Goal: Download file/media

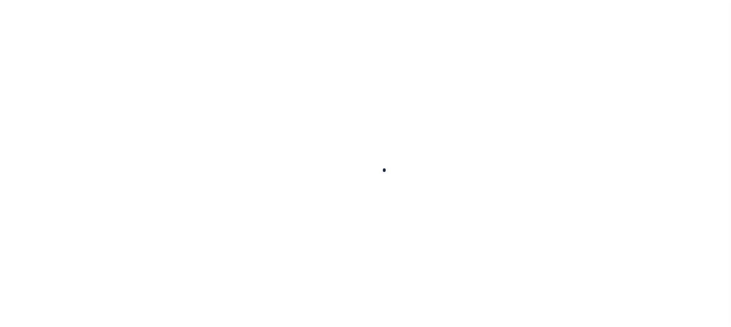
scroll to position [51, 0]
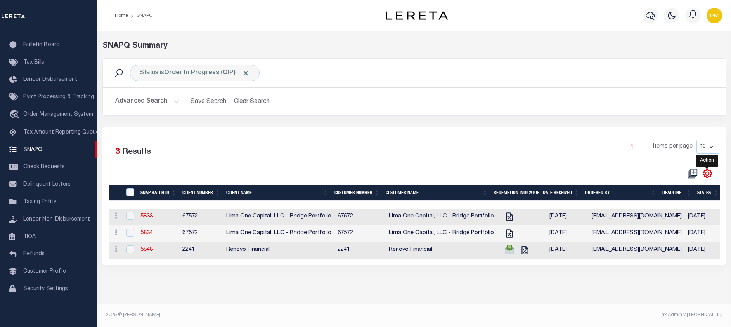
click at [707, 175] on icon "" at bounding box center [706, 172] width 3 height 3
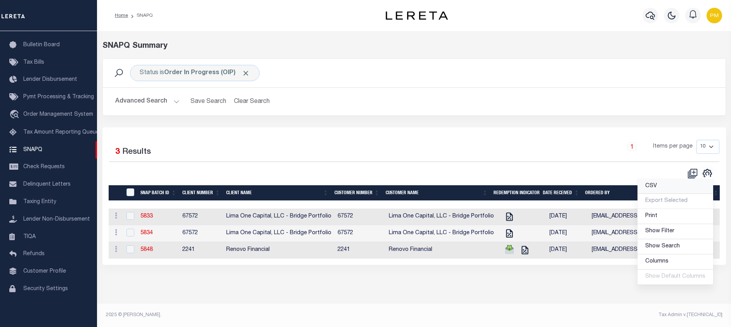
click at [655, 187] on span "CSV" at bounding box center [651, 185] width 12 height 5
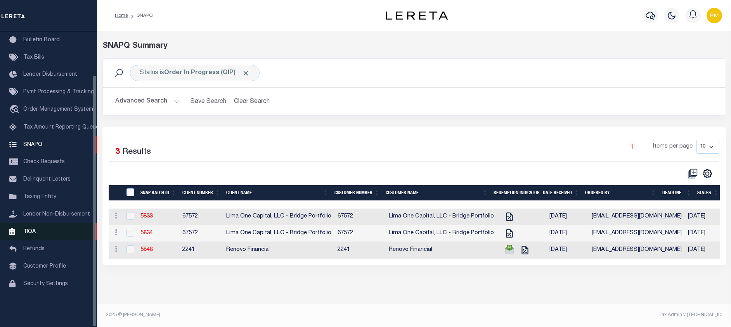
click at [31, 234] on span "TIQA" at bounding box center [29, 230] width 12 height 5
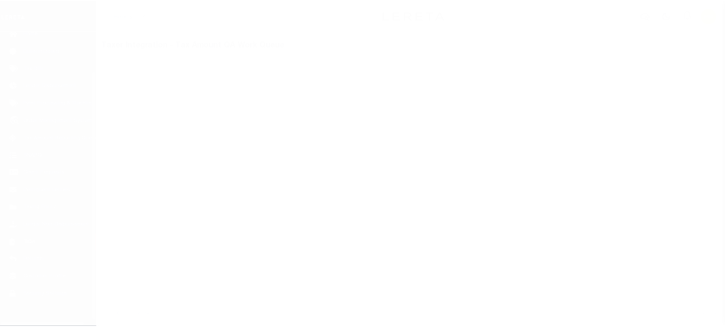
scroll to position [51, 0]
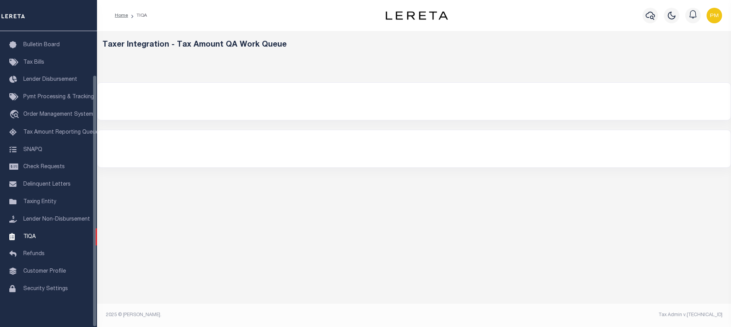
select select "200"
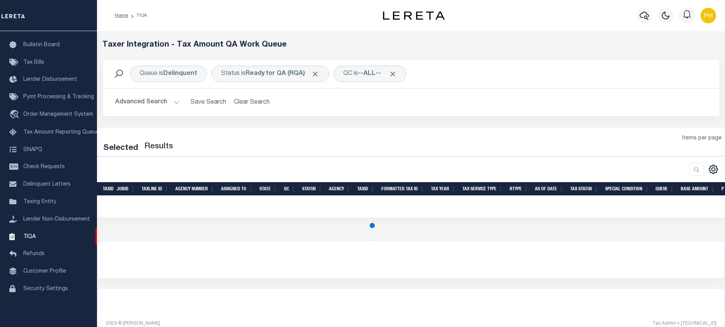
select select "200"
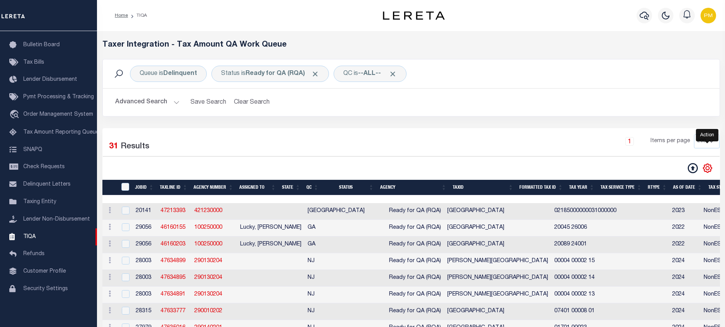
click at [706, 170] on icon "" at bounding box center [707, 168] width 10 height 10
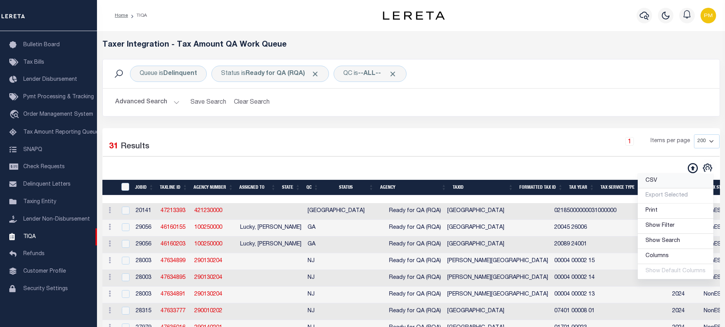
click at [650, 183] on span "CSV" at bounding box center [651, 180] width 12 height 5
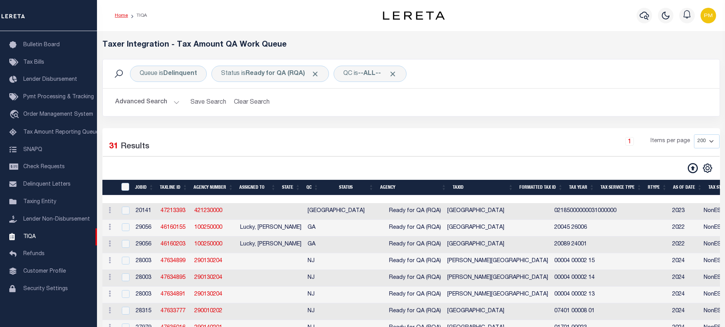
click at [122, 15] on link "Home" at bounding box center [121, 15] width 13 height 5
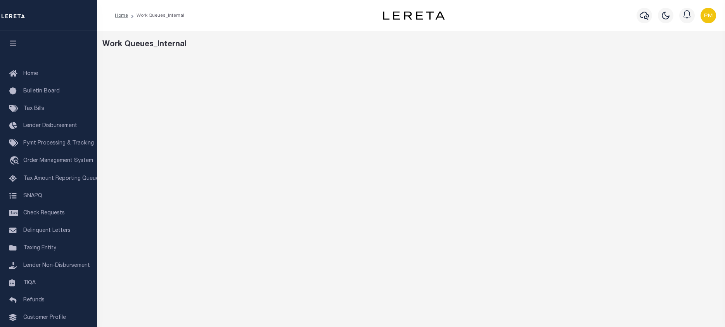
click at [508, 27] on div "Profile Sign out" at bounding box center [592, 15] width 254 height 27
